Goal: Use online tool/utility: Utilize a website feature to perform a specific function

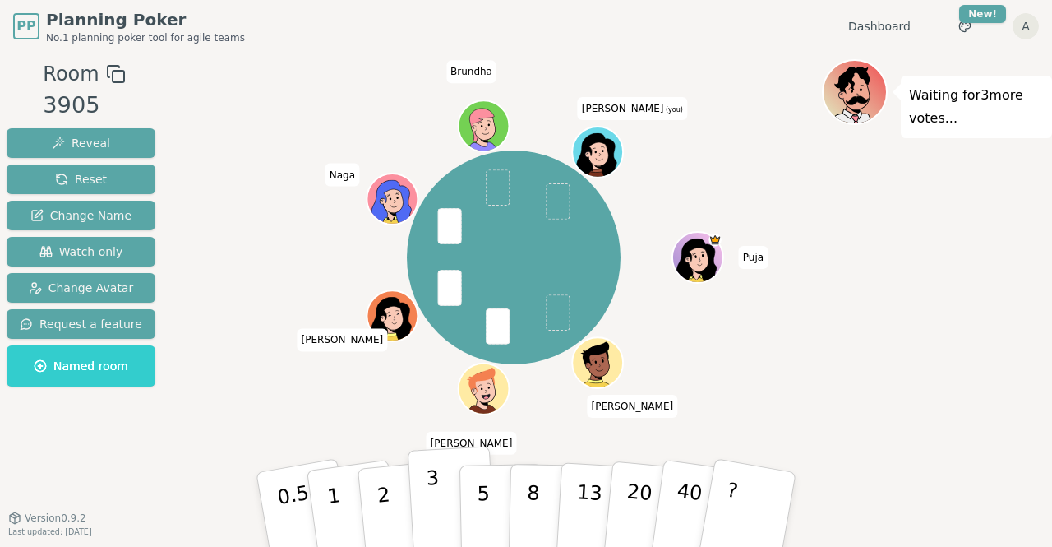
click at [441, 500] on button "3" at bounding box center [453, 509] width 90 height 128
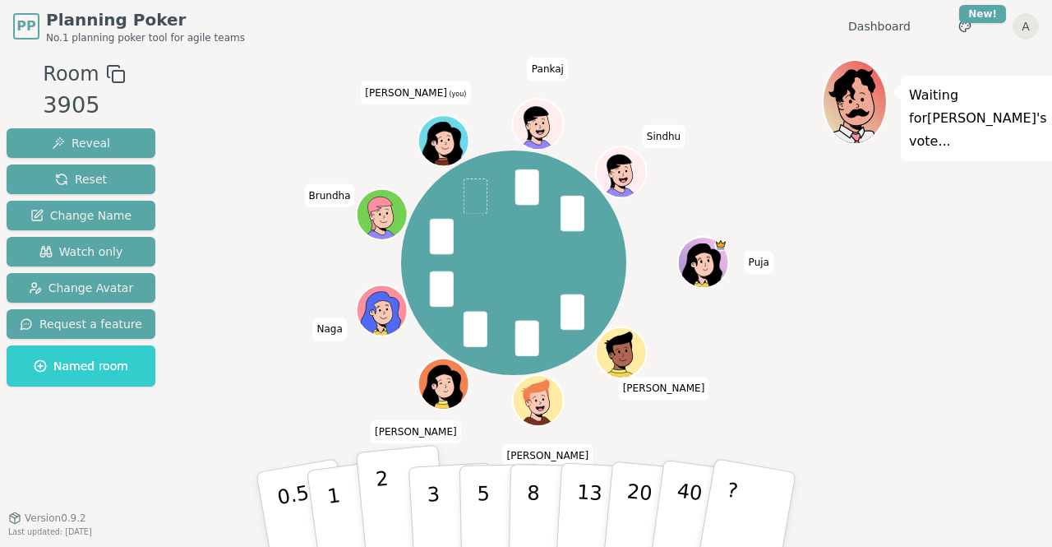
click at [388, 500] on button "2" at bounding box center [403, 510] width 94 height 131
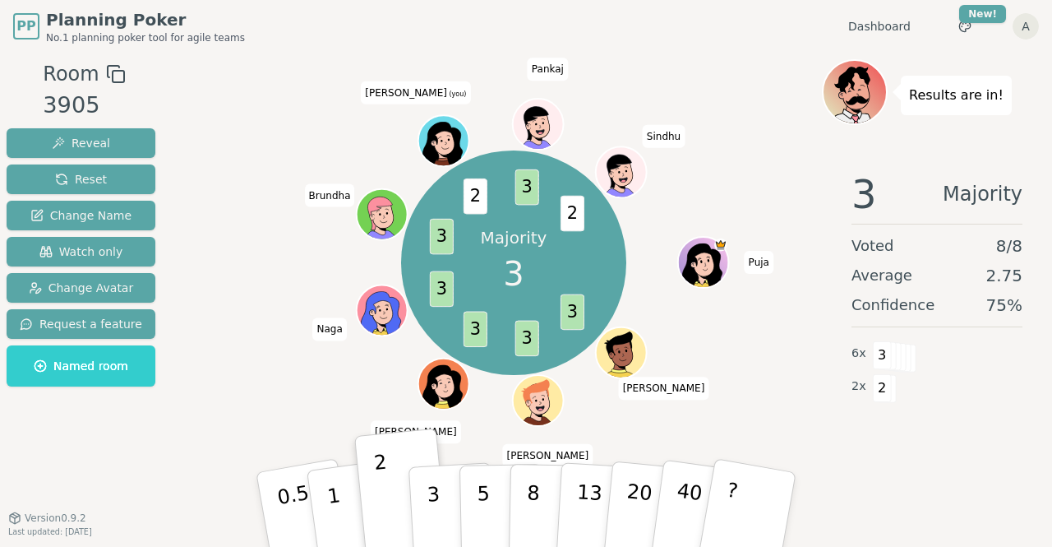
click at [432, 526] on div "3" at bounding box center [452, 509] width 53 height 60
click at [432, 526] on p "3" at bounding box center [436, 527] width 18 height 90
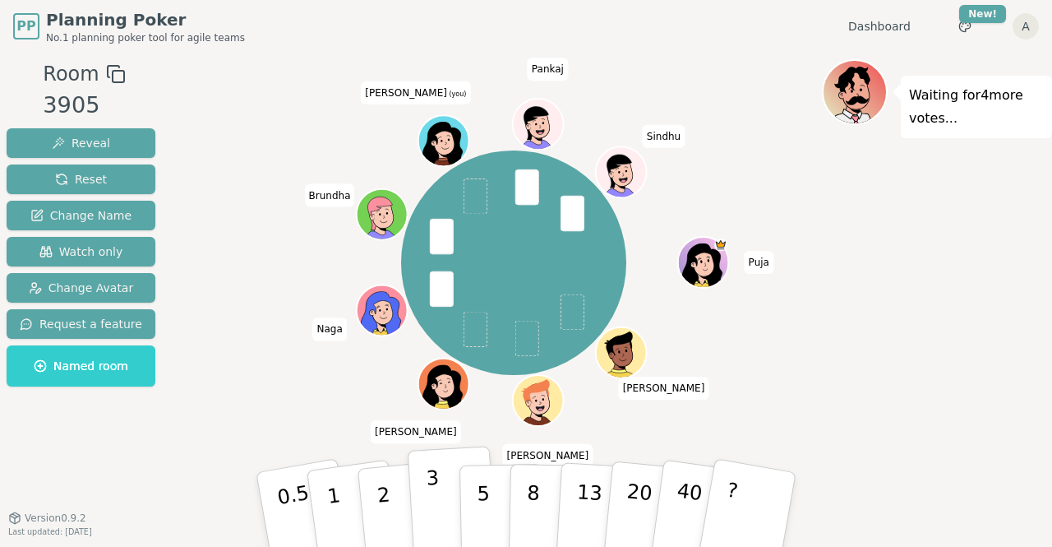
click at [429, 497] on p "3" at bounding box center [435, 511] width 18 height 90
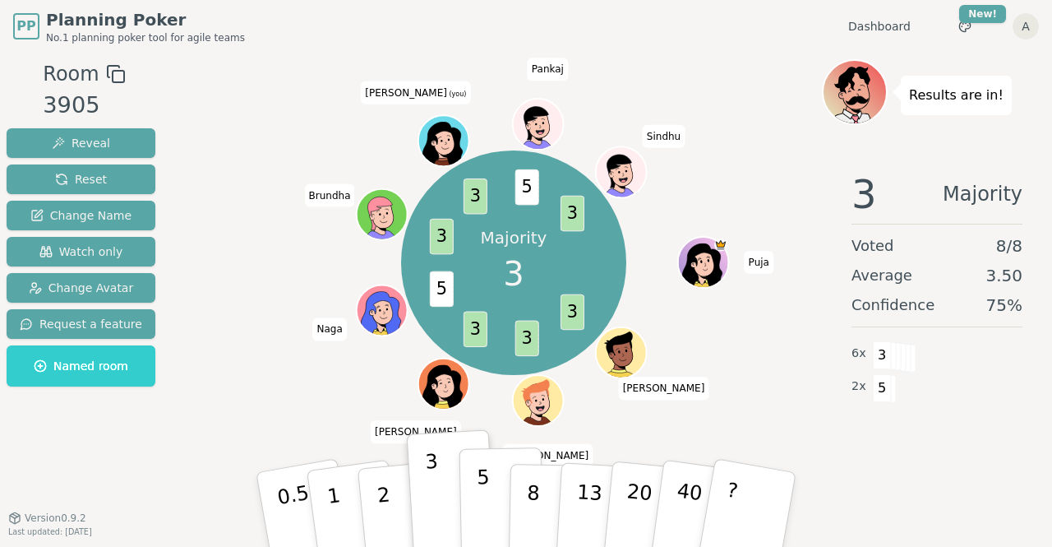
click at [483, 529] on p "5" at bounding box center [484, 509] width 14 height 89
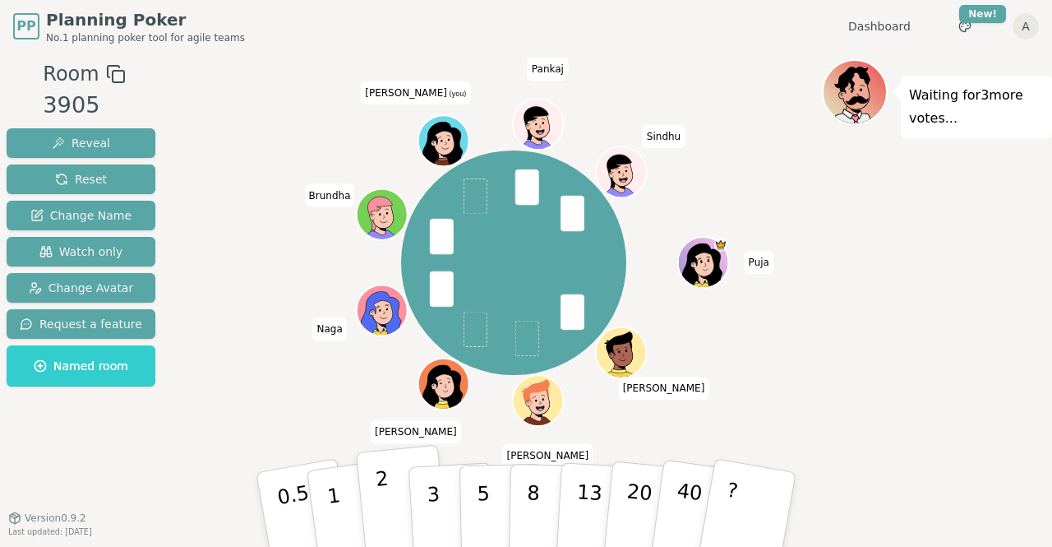
click at [385, 500] on p "2" at bounding box center [385, 512] width 21 height 90
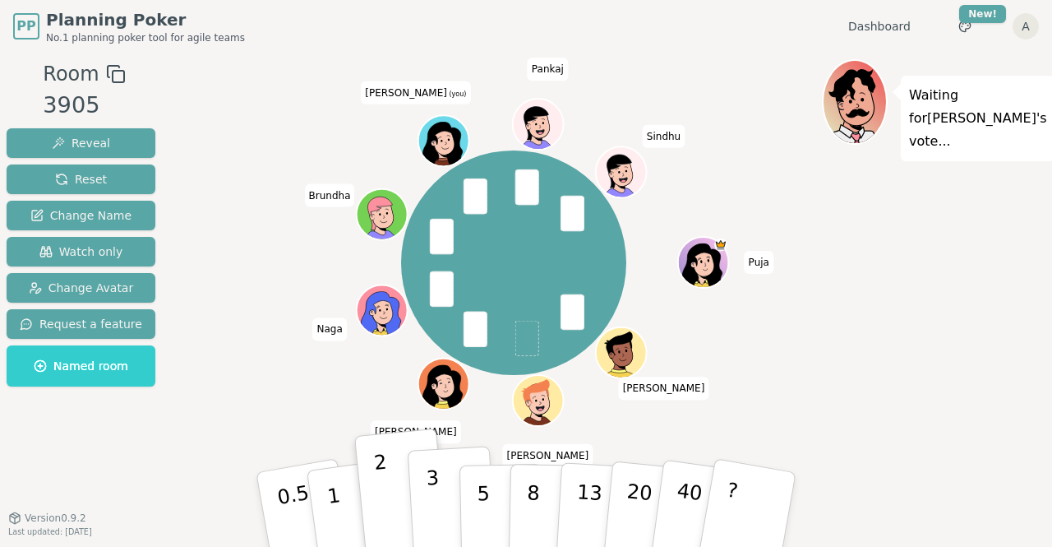
click at [441, 505] on button "3" at bounding box center [453, 509] width 90 height 128
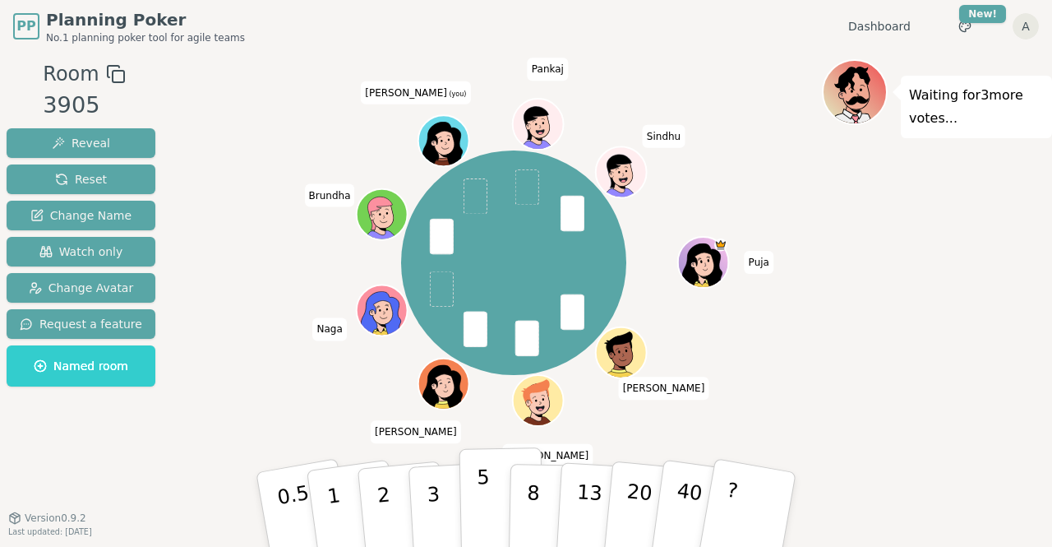
click at [485, 512] on p "5" at bounding box center [484, 509] width 14 height 89
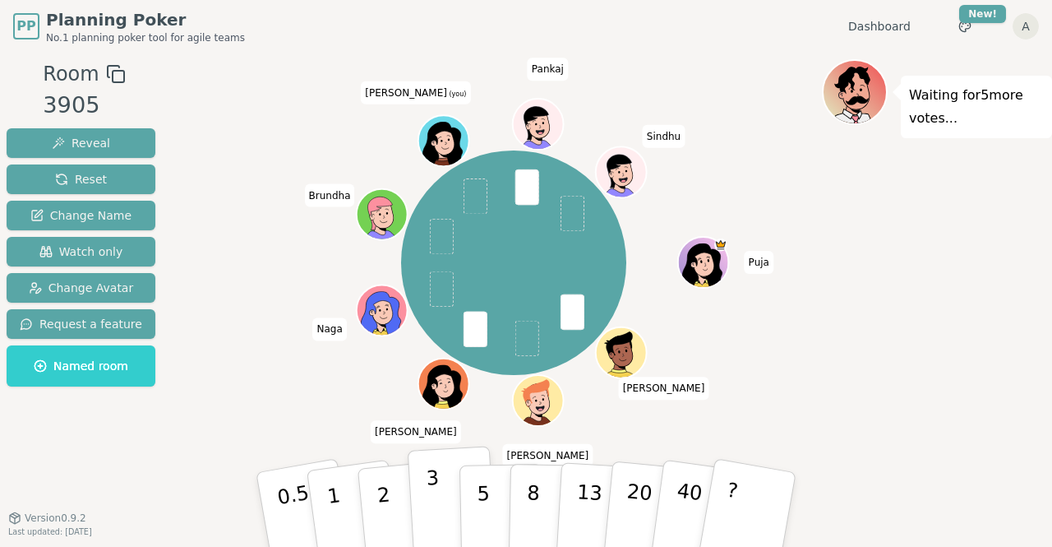
click at [432, 479] on p "3" at bounding box center [435, 511] width 18 height 90
click at [486, 505] on p "5" at bounding box center [484, 509] width 14 height 89
click at [441, 495] on button "3" at bounding box center [453, 509] width 90 height 128
click at [773, 374] on div "Puja [PERSON_NAME] [PERSON_NAME] Naga [PERSON_NAME] (you) [PERSON_NAME]" at bounding box center [513, 263] width 616 height 349
click at [467, 510] on button "5" at bounding box center [501, 509] width 85 height 125
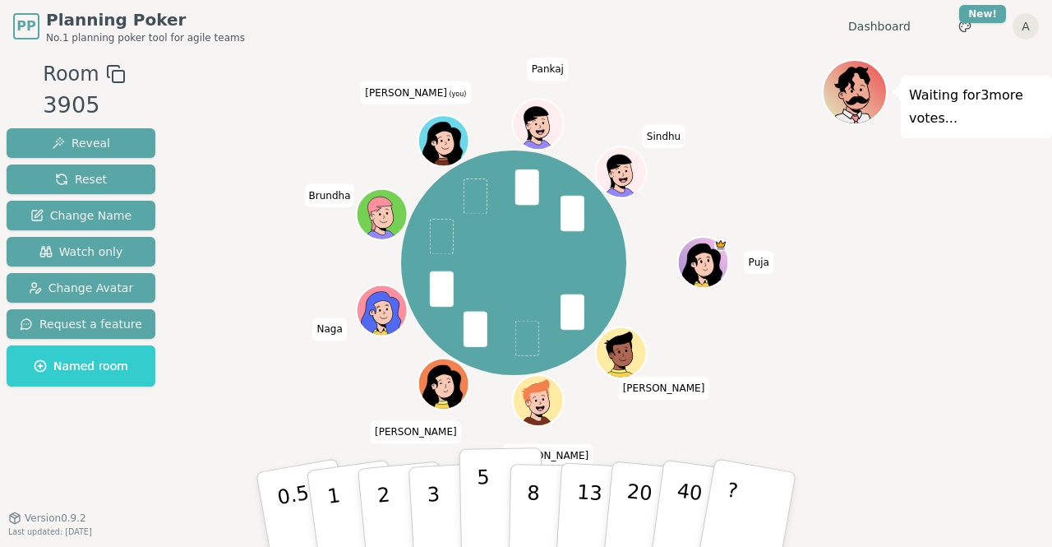
click at [486, 475] on p "5" at bounding box center [484, 509] width 14 height 89
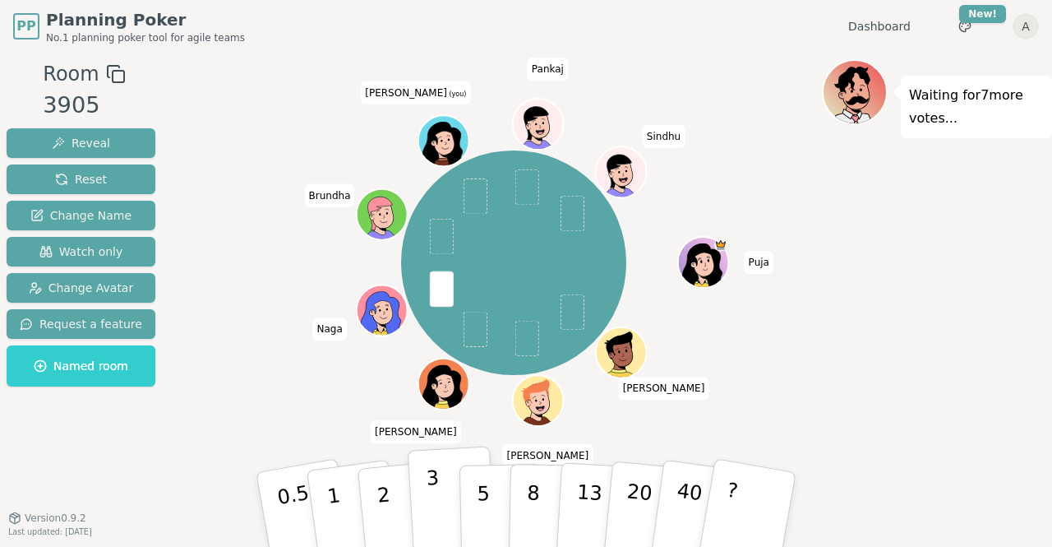
click at [427, 507] on button "3" at bounding box center [453, 509] width 90 height 128
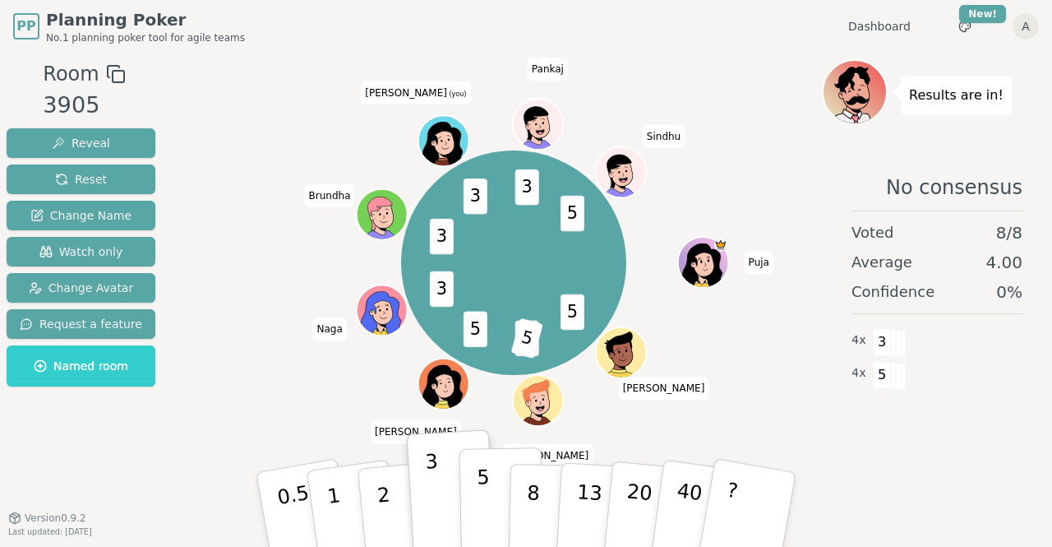
click at [472, 507] on button "5" at bounding box center [501, 509] width 85 height 125
